Goal: Task Accomplishment & Management: Manage account settings

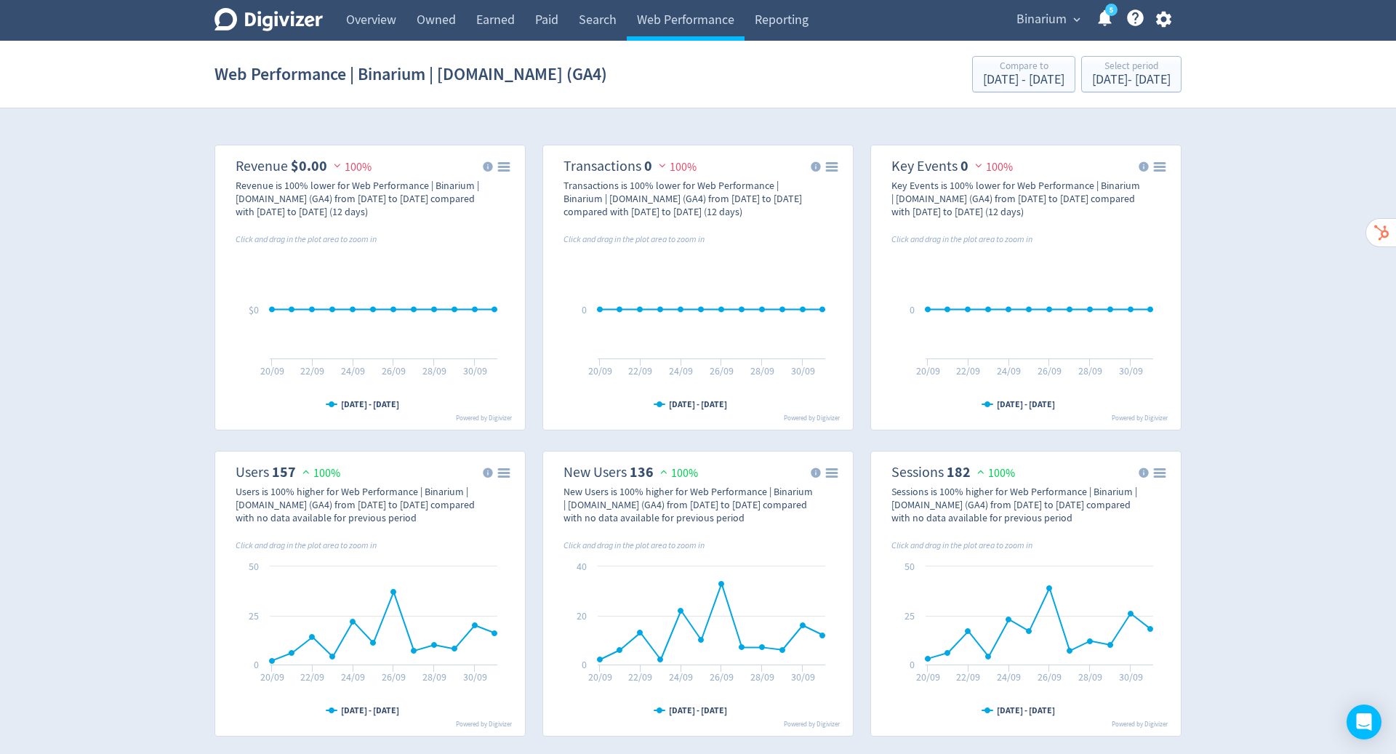
click at [1045, 16] on span "Binarium" at bounding box center [1041, 19] width 50 height 23
click at [1162, 20] on div at bounding box center [698, 377] width 1396 height 754
click at [1167, 20] on icon "button" at bounding box center [1162, 20] width 15 height 16
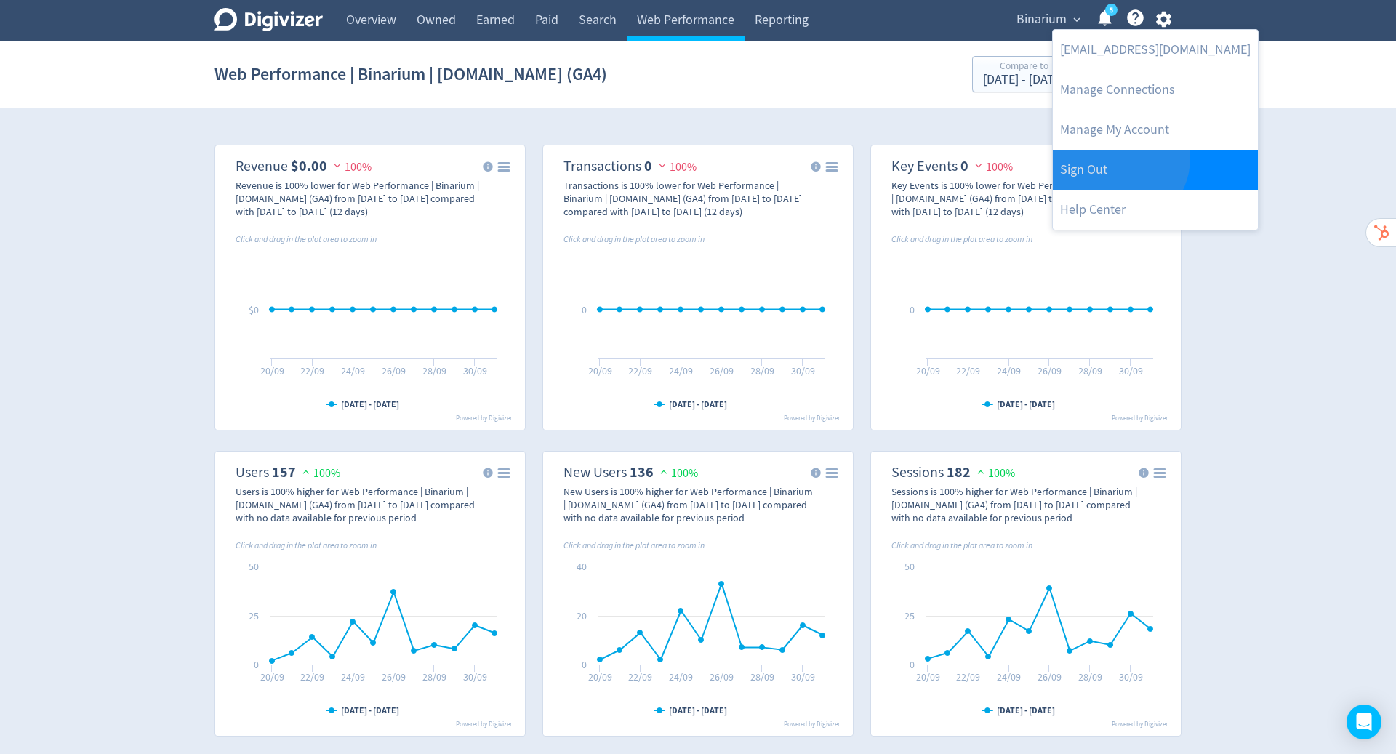
click at [1117, 158] on link "Sign Out" at bounding box center [1155, 170] width 205 height 40
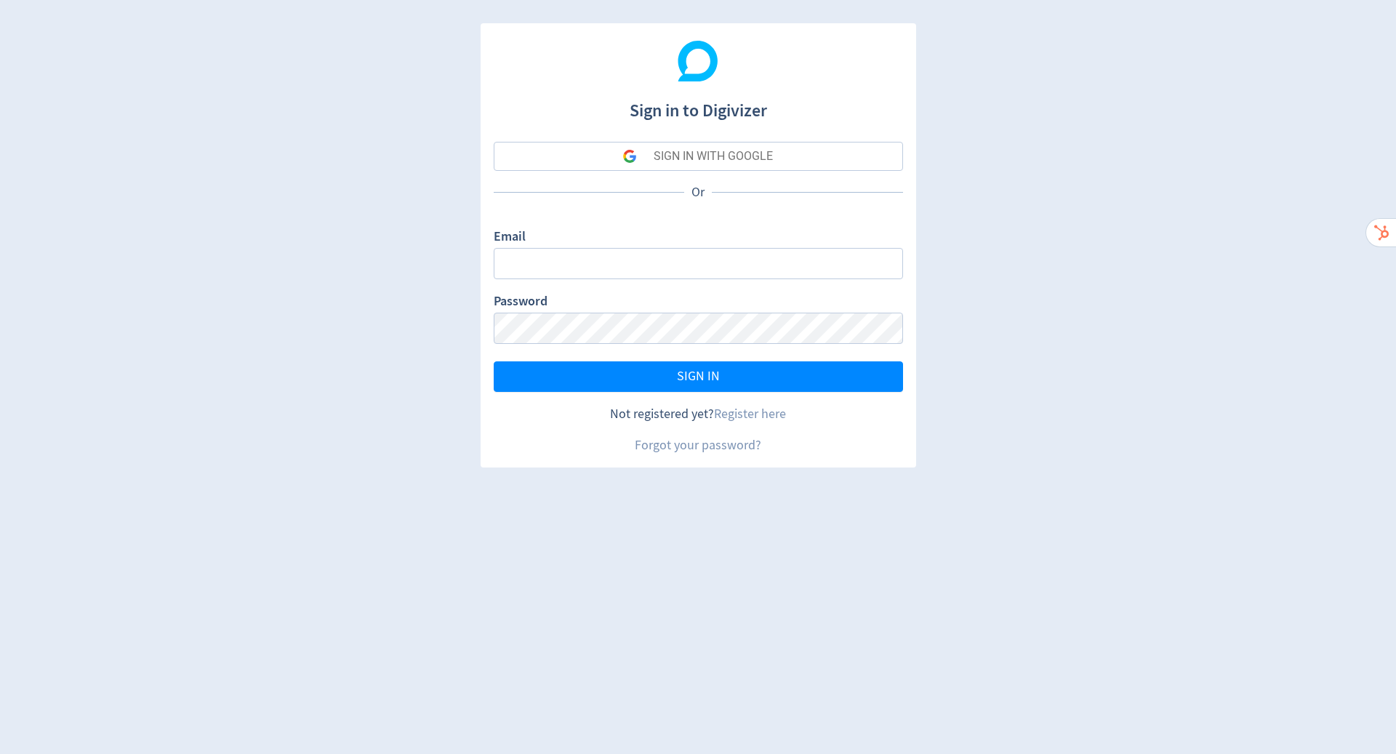
click at [779, 158] on button "SIGN IN WITH GOOGLE" at bounding box center [698, 156] width 409 height 29
